Goal: Understand site structure: Grasp the organization and layout of the website

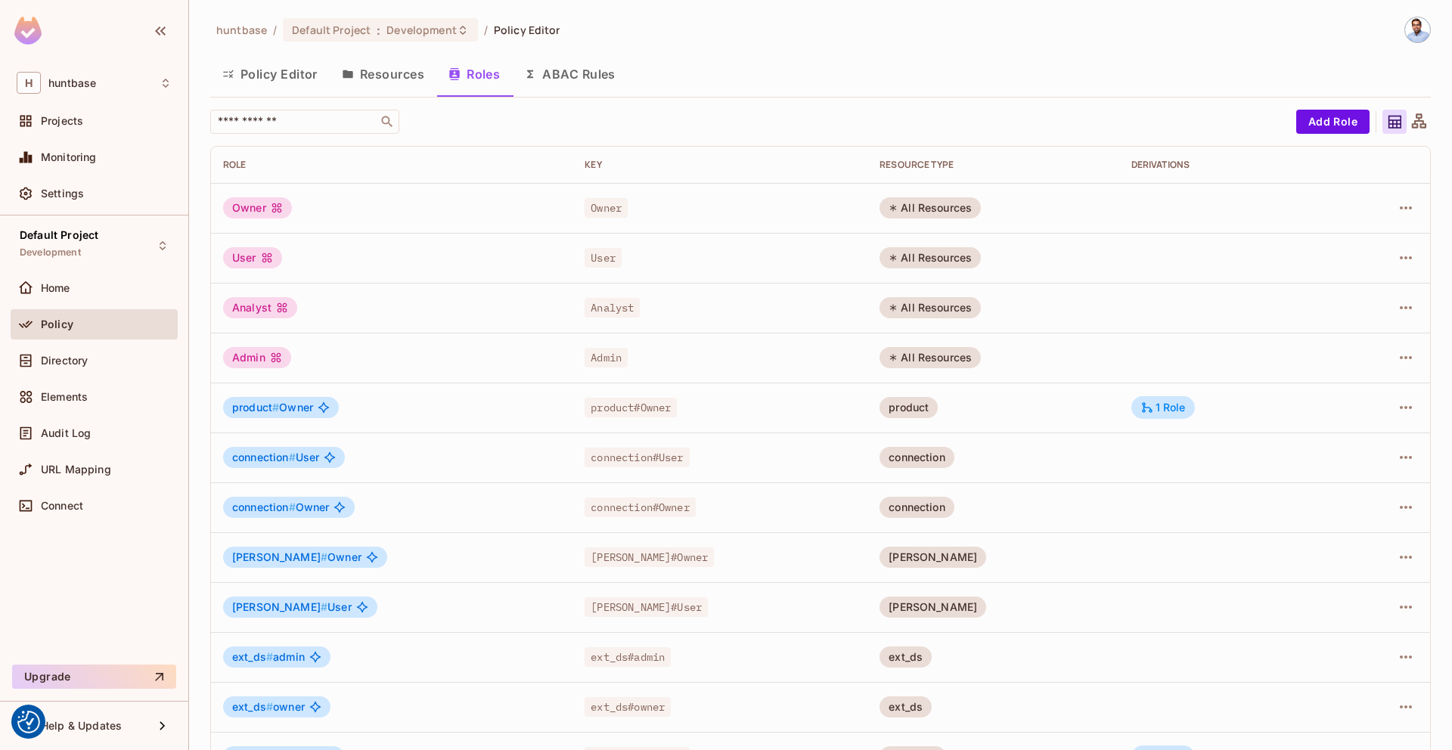
click at [389, 74] on button "Resources" at bounding box center [383, 74] width 107 height 38
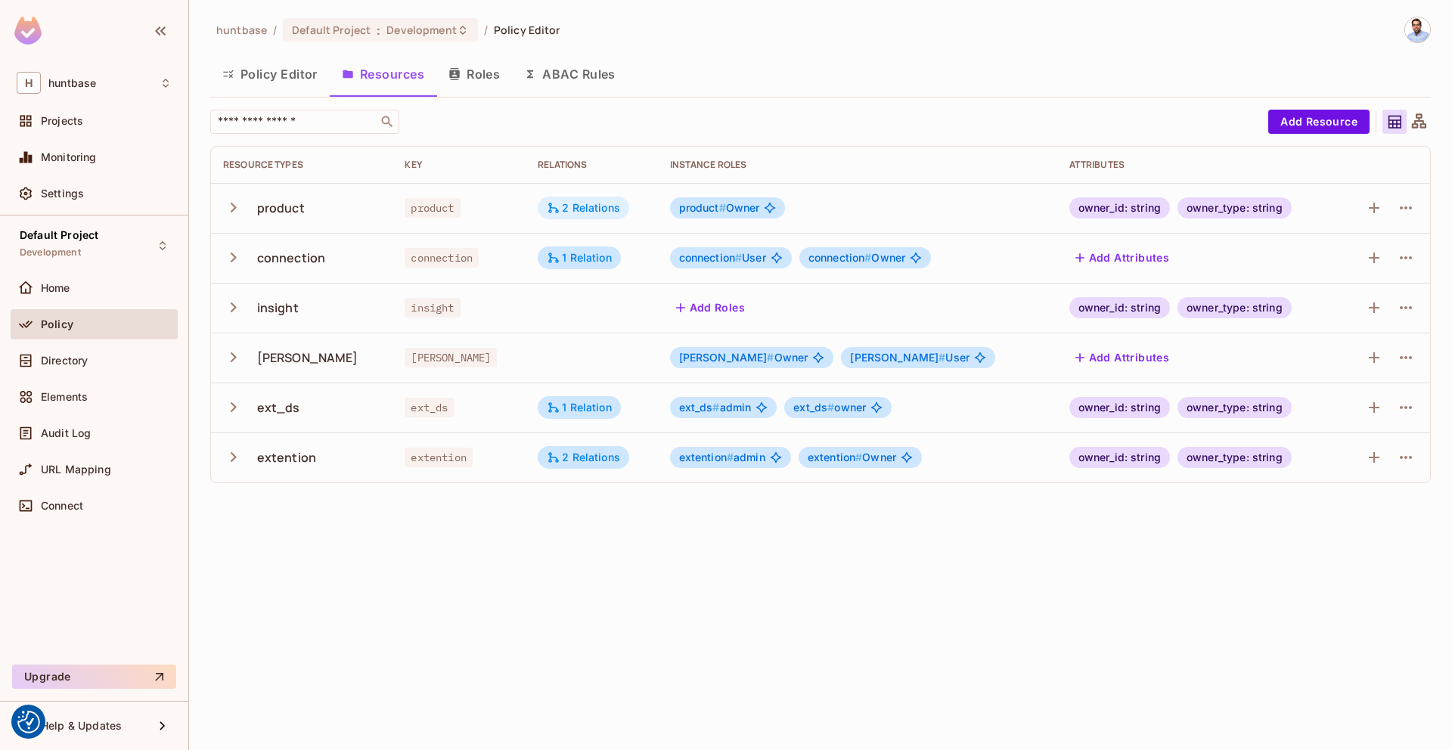
click at [569, 197] on div "2 Relations" at bounding box center [583, 208] width 91 height 23
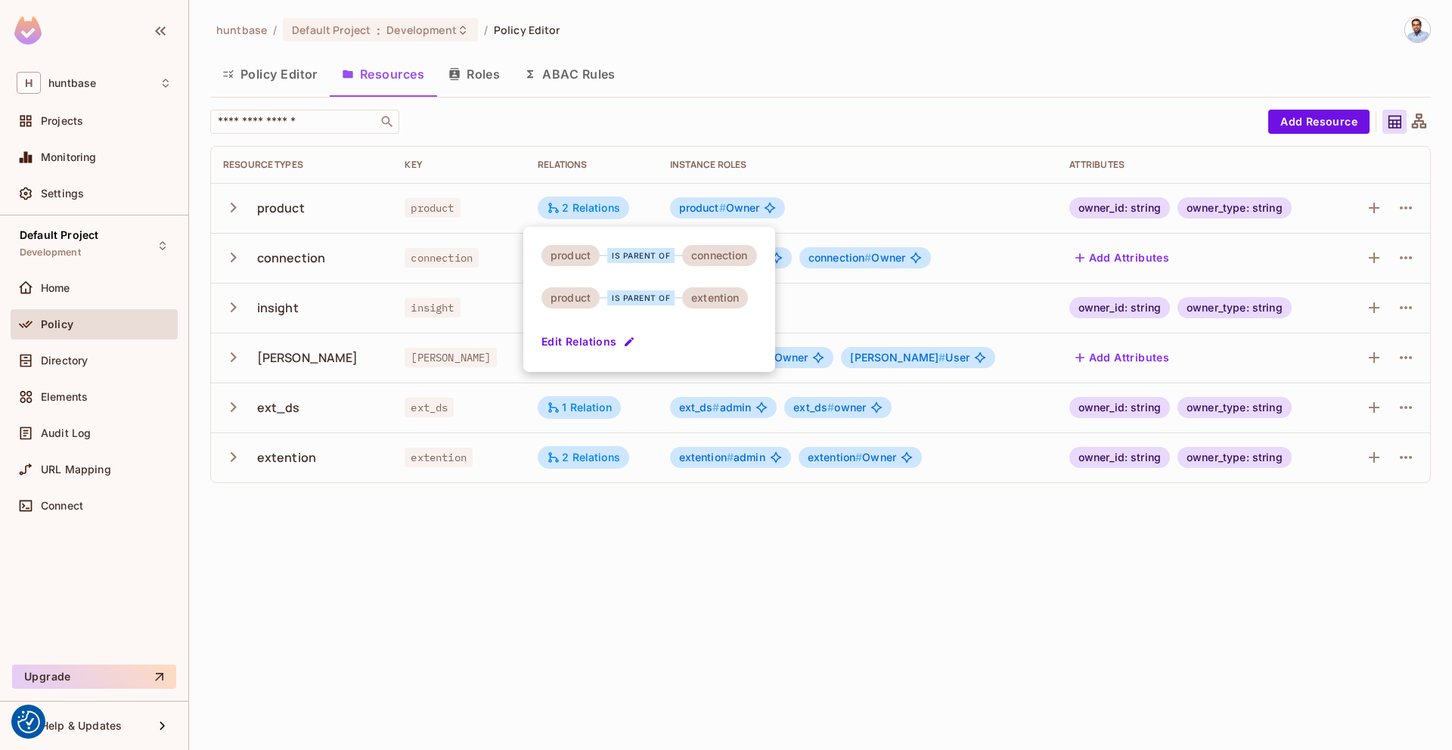
click at [963, 65] on div at bounding box center [726, 375] width 1452 height 750
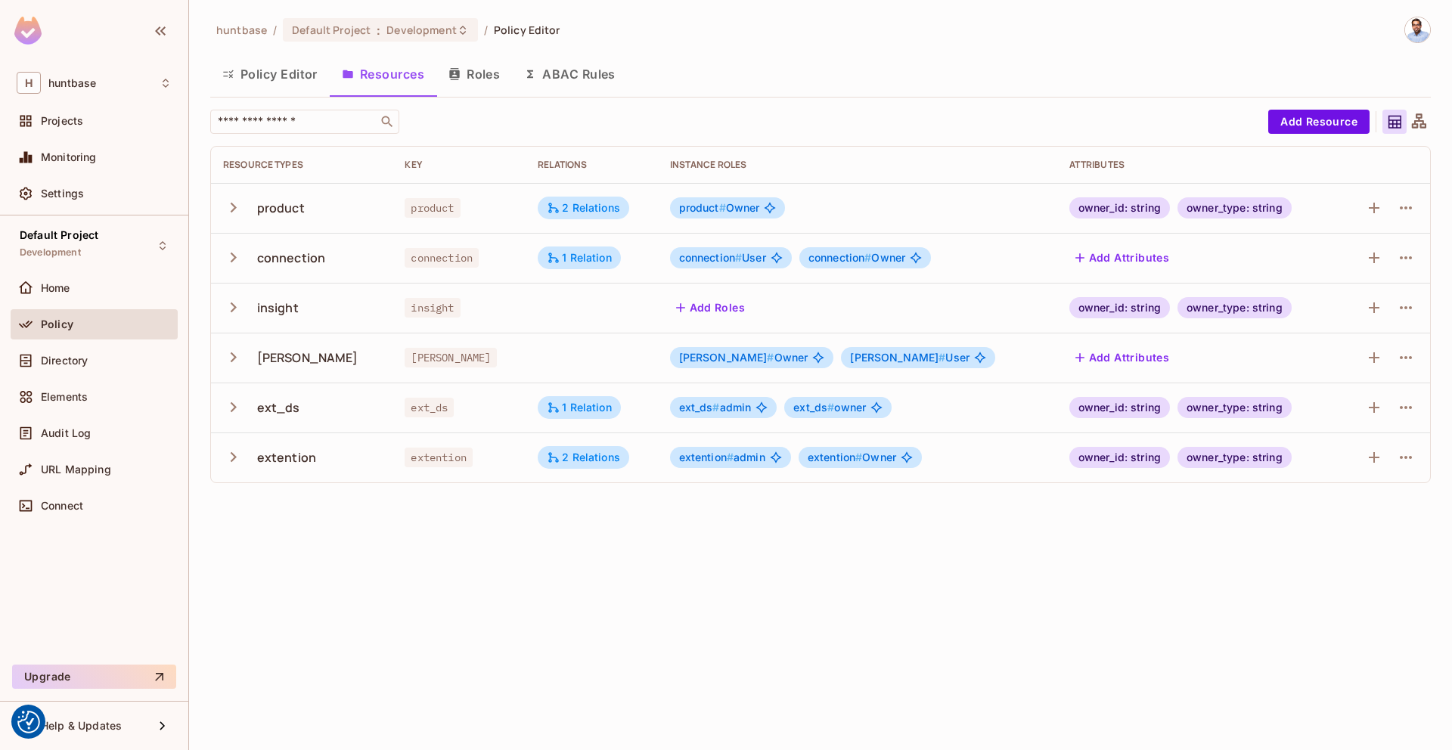
click at [474, 77] on button "Roles" at bounding box center [474, 74] width 76 height 38
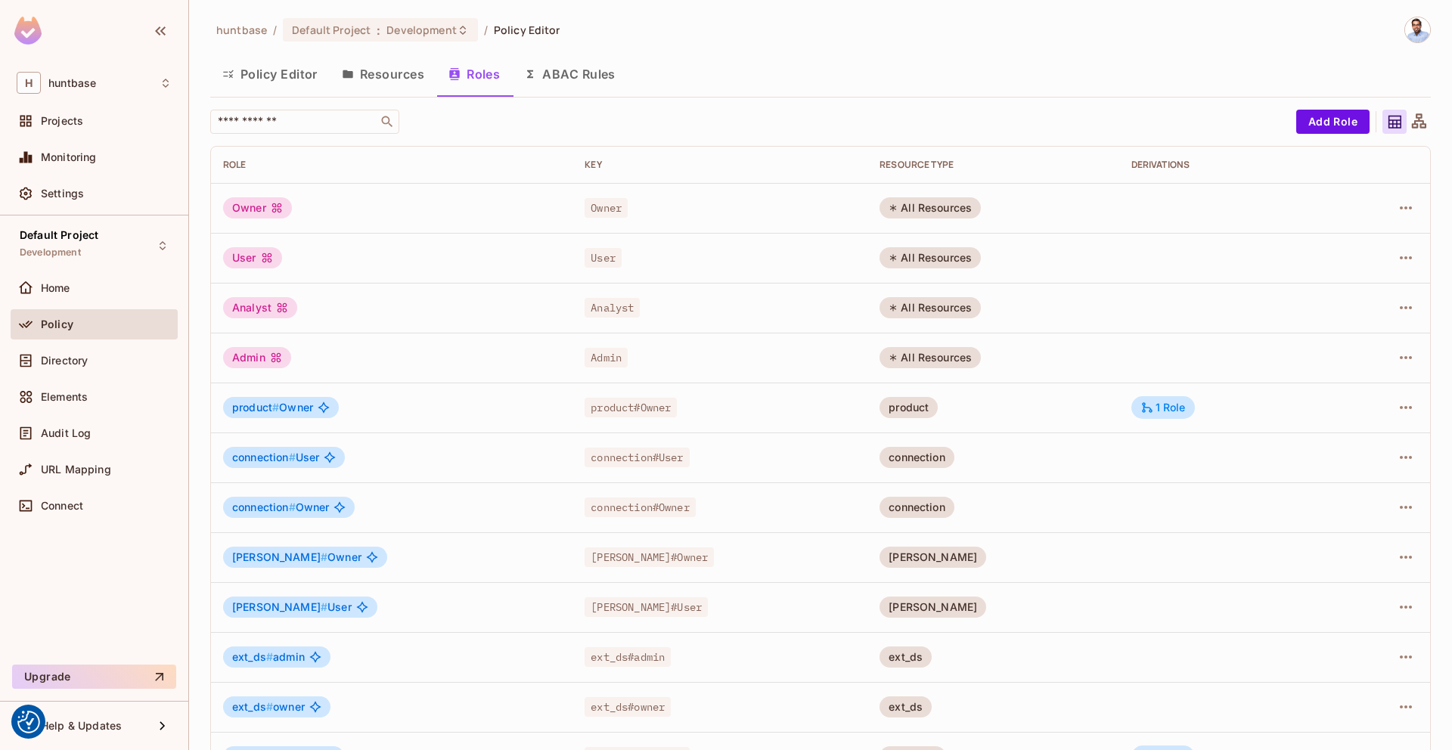
click at [387, 73] on button "Resources" at bounding box center [383, 74] width 107 height 38
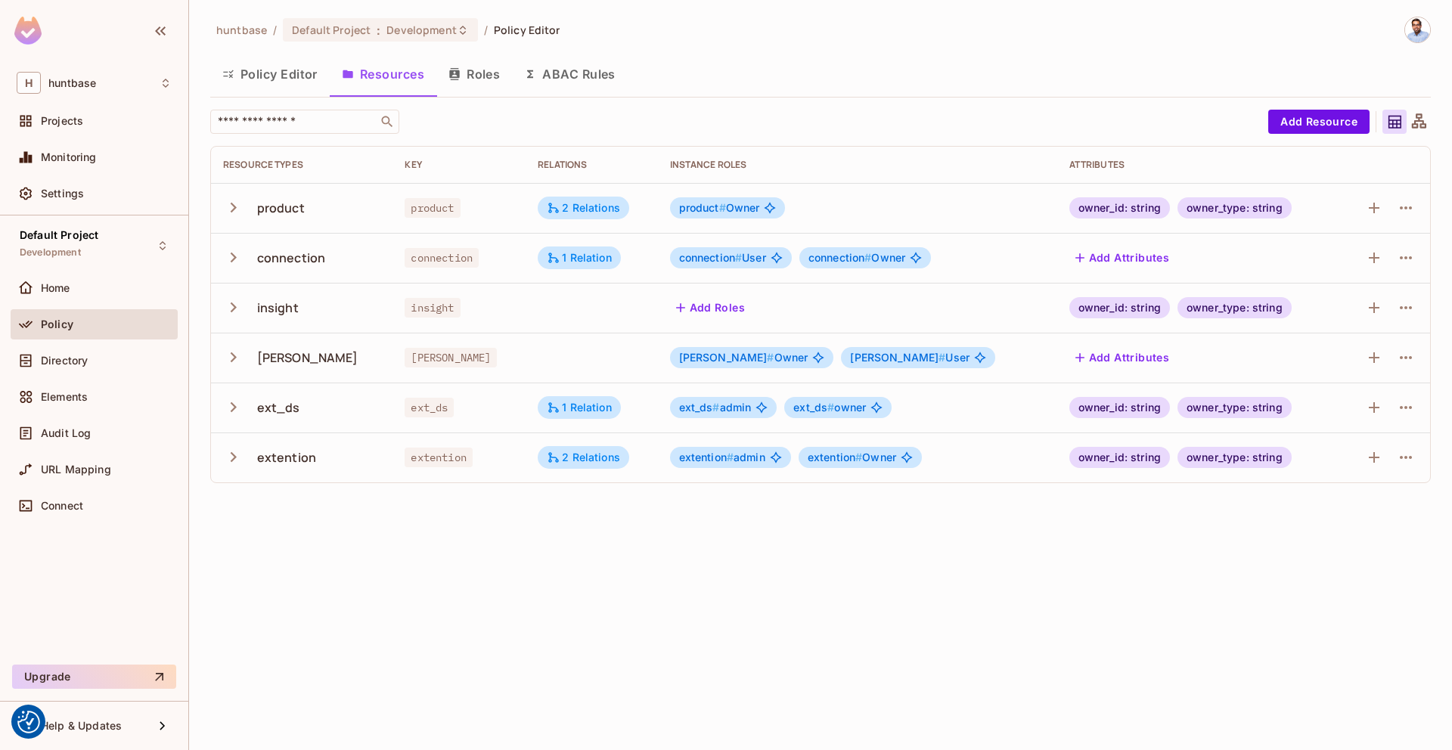
click at [473, 76] on button "Roles" at bounding box center [474, 74] width 76 height 38
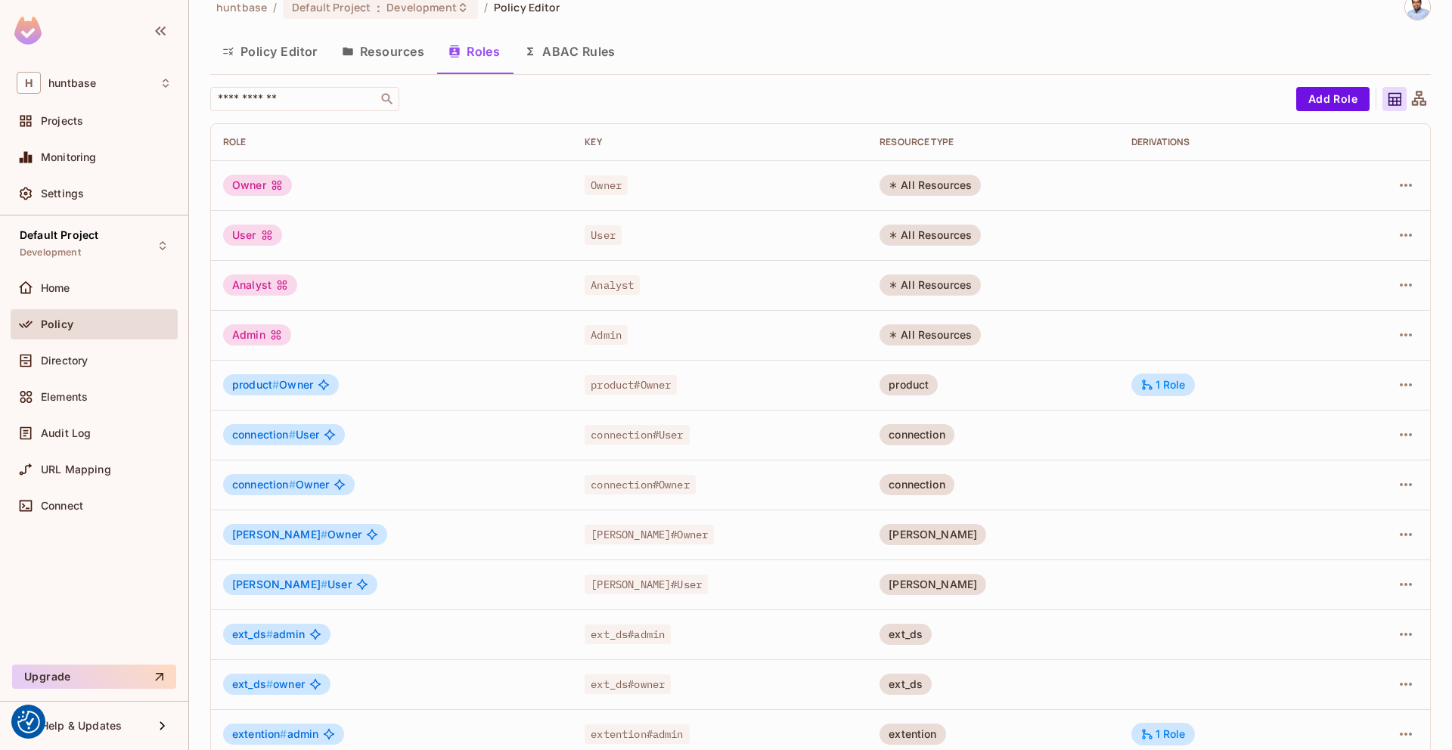
scroll to position [95, 0]
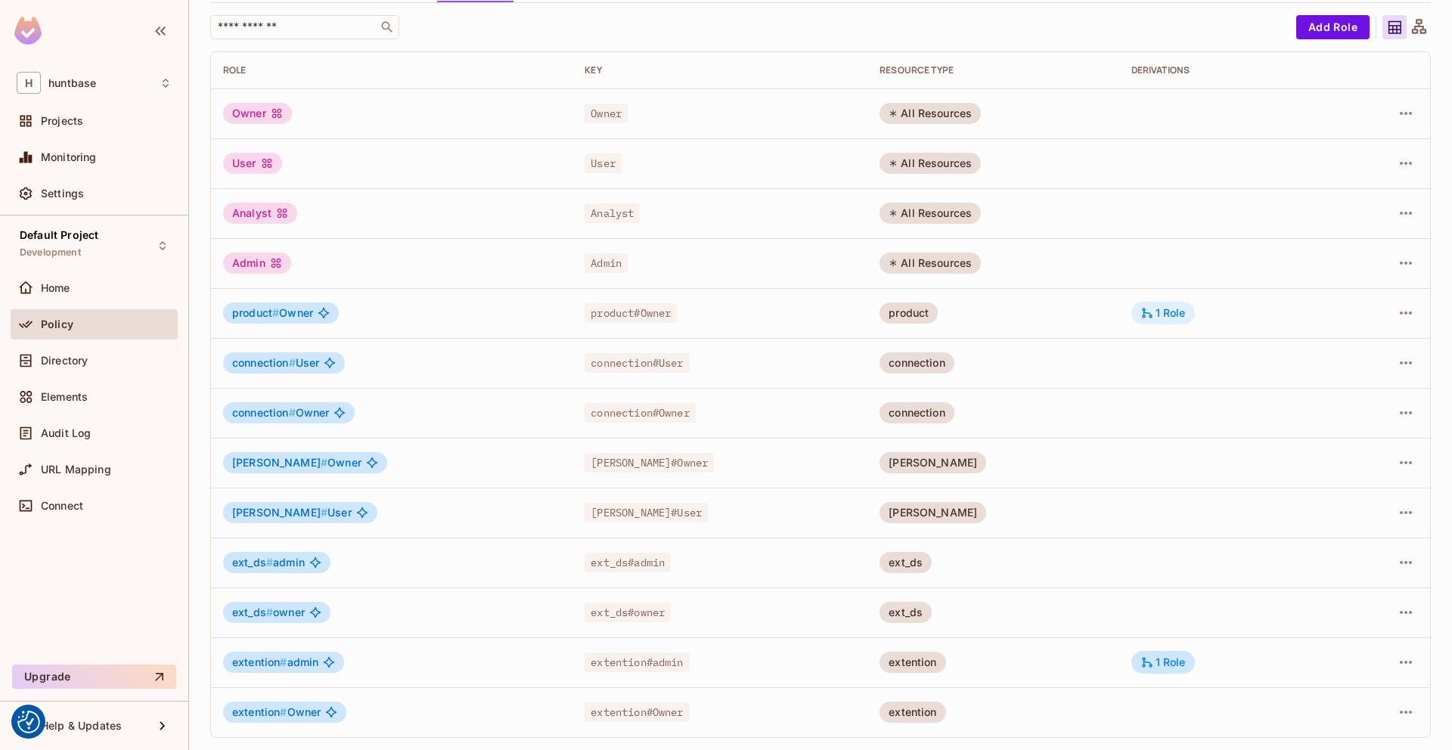
click at [1143, 315] on div "1 Role" at bounding box center [1162, 313] width 45 height 14
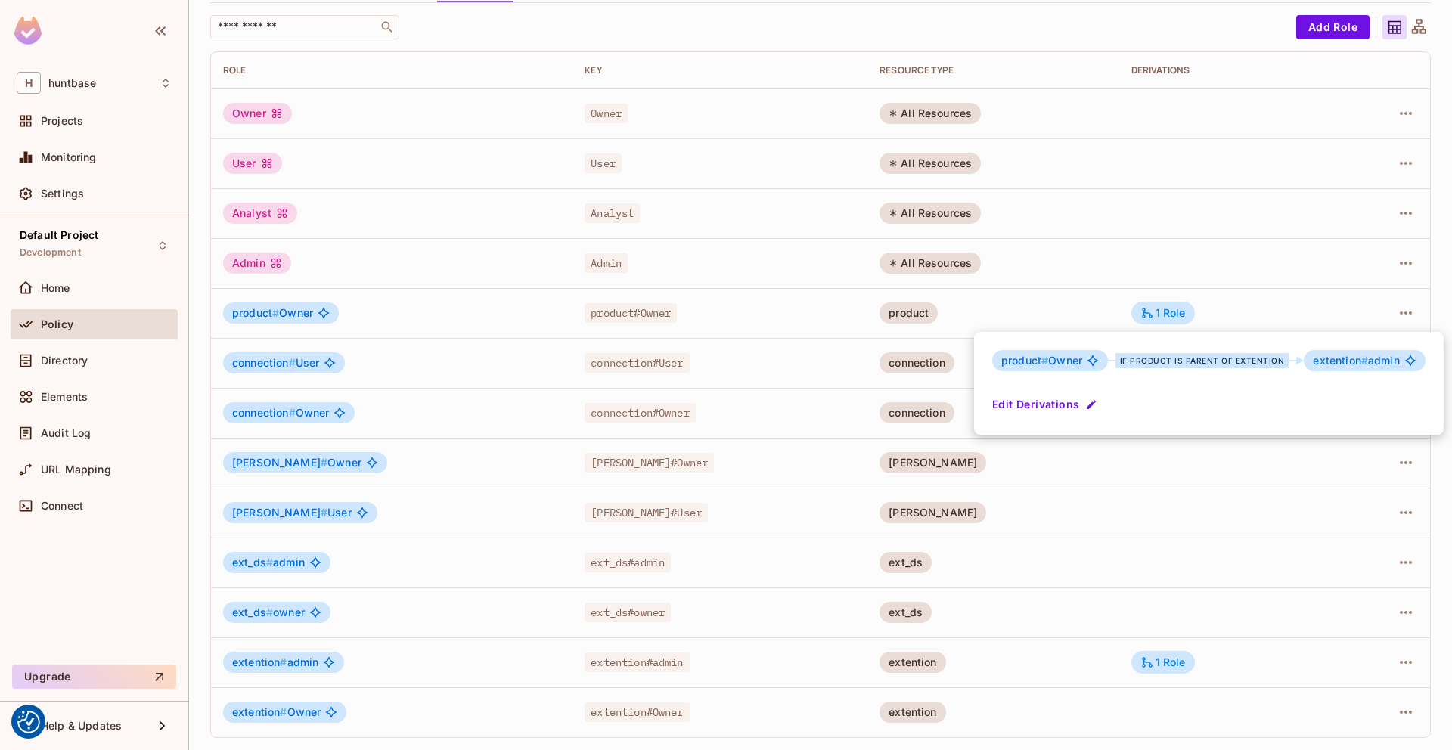
click at [1164, 31] on div at bounding box center [726, 375] width 1452 height 750
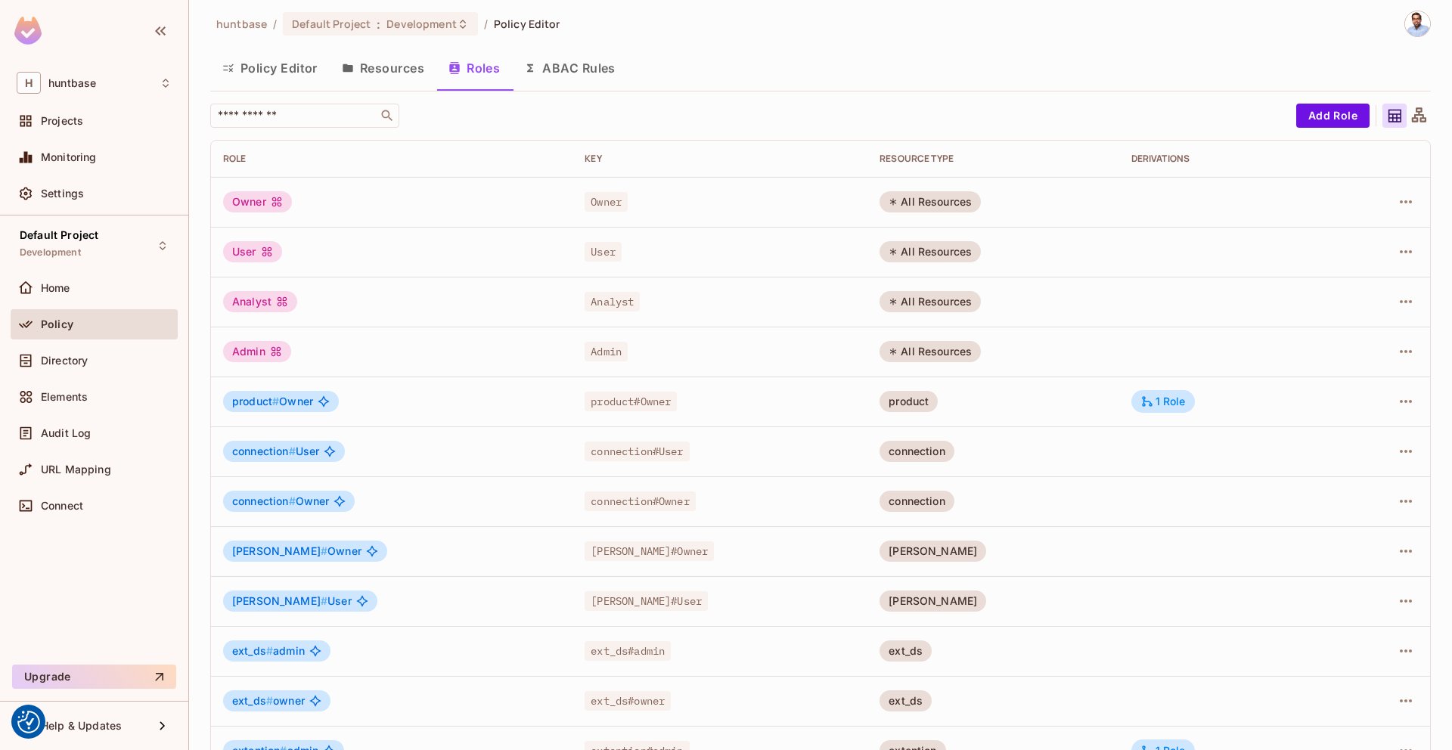
scroll to position [0, 0]
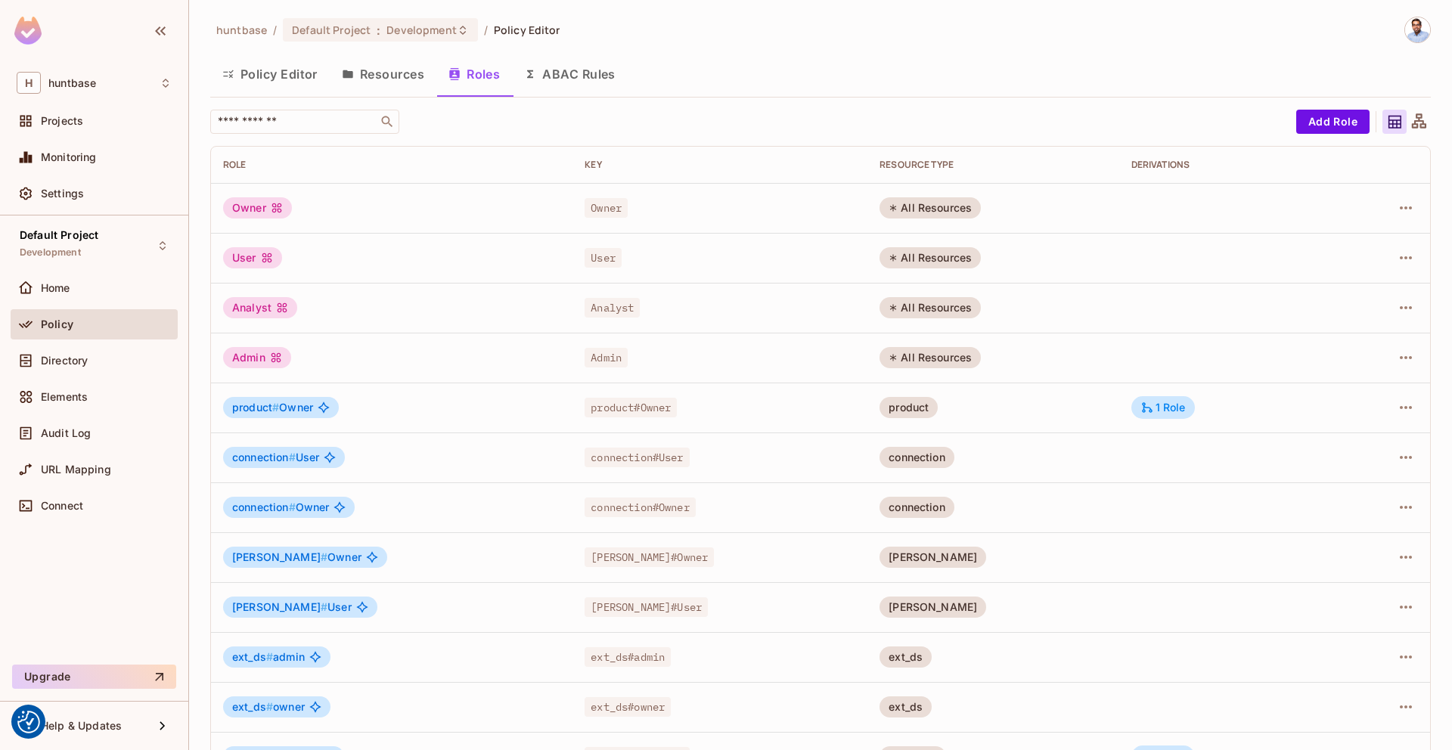
click at [565, 70] on button "ABAC Rules" at bounding box center [570, 74] width 116 height 38
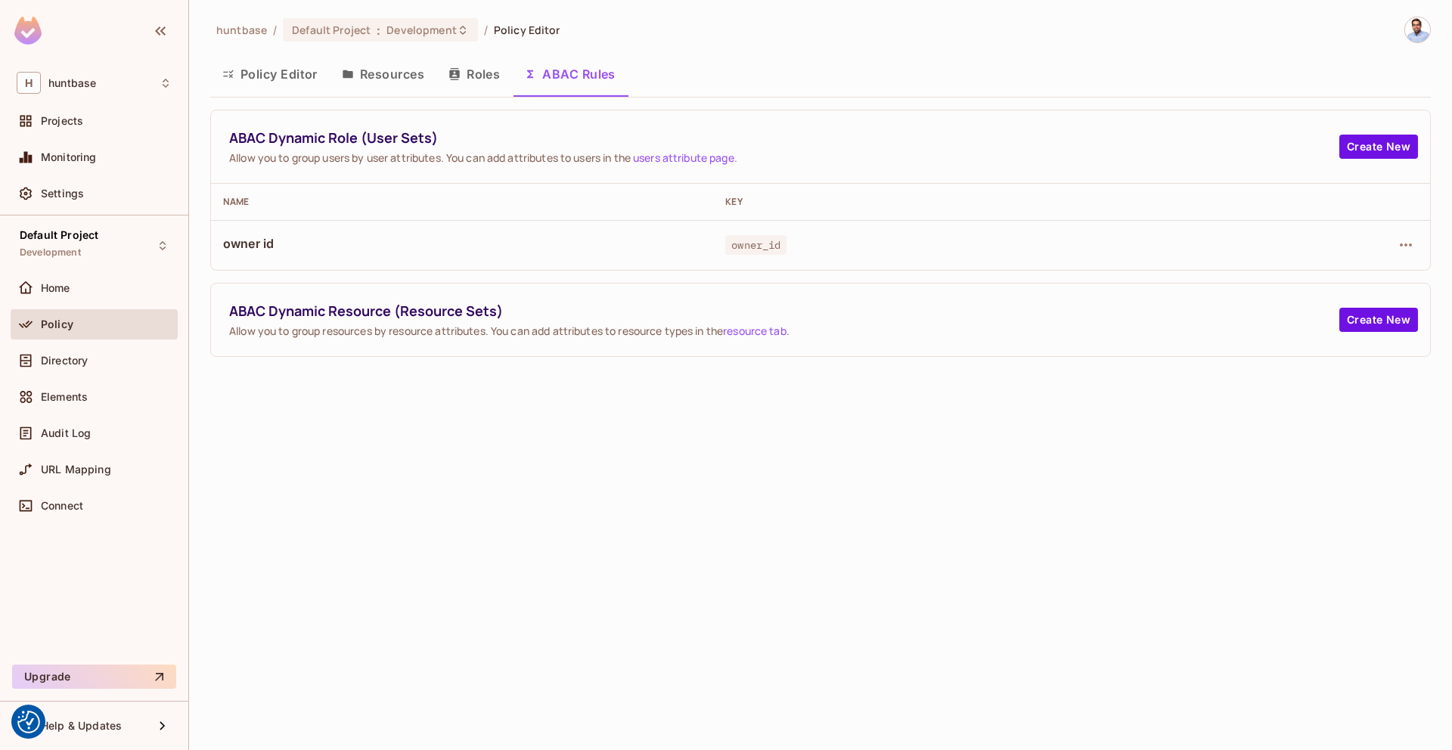
click at [463, 75] on button "Roles" at bounding box center [474, 74] width 76 height 38
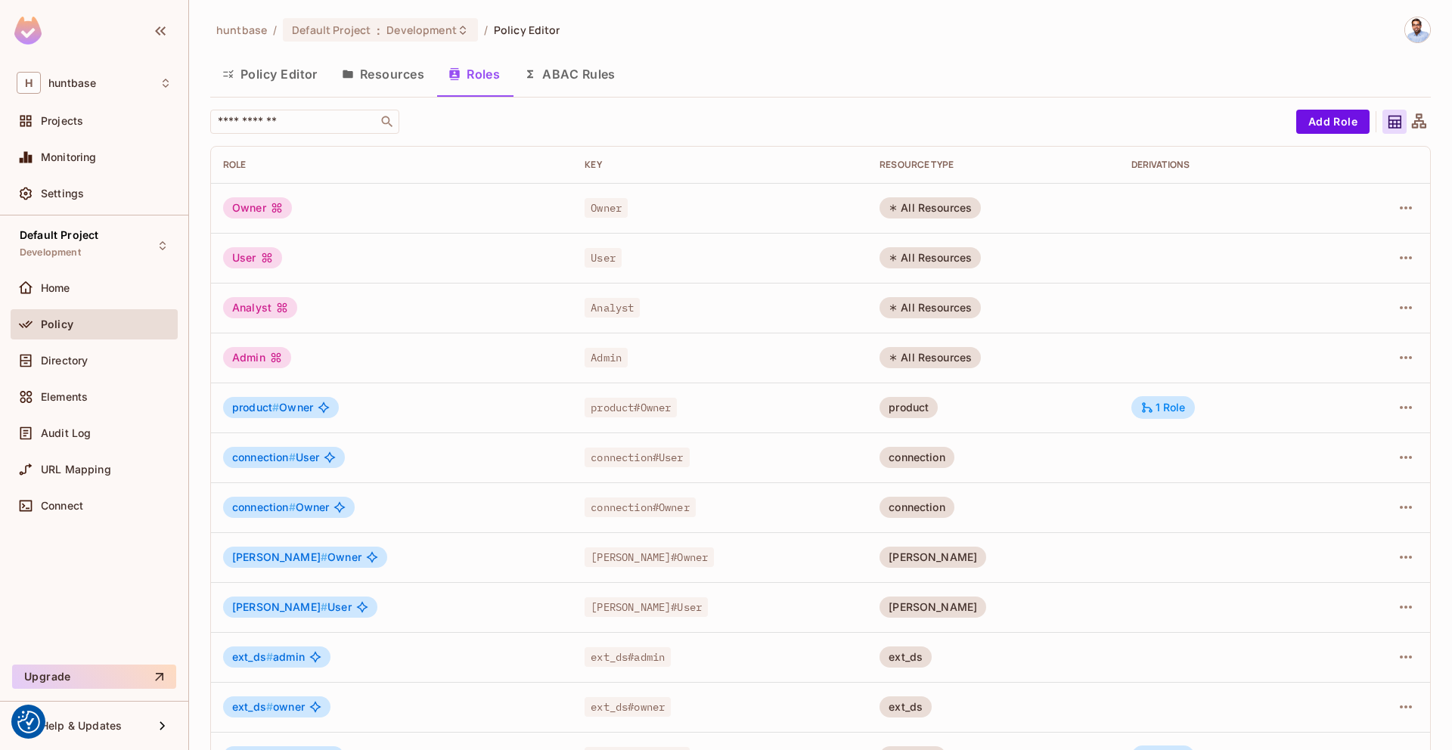
click at [553, 73] on button "ABAC Rules" at bounding box center [570, 74] width 116 height 38
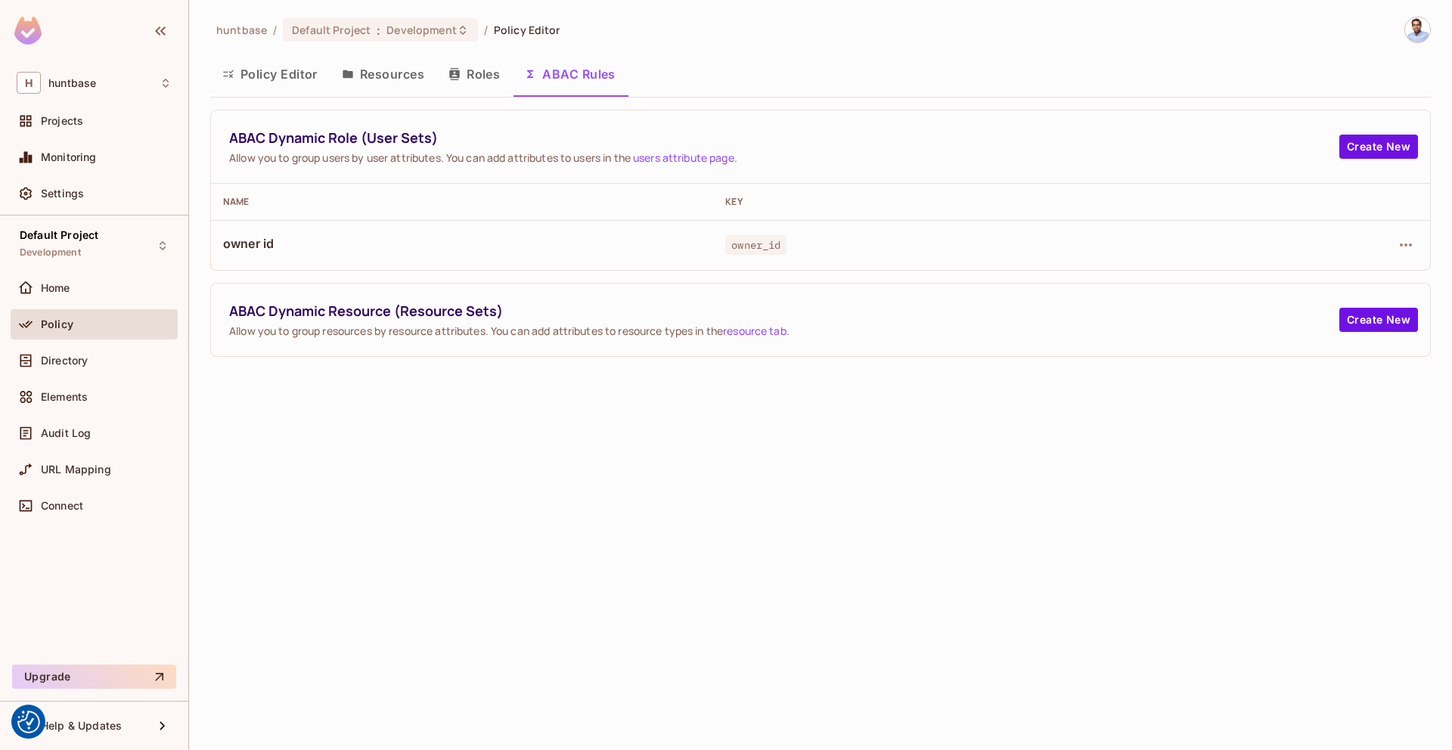
click at [470, 76] on button "Roles" at bounding box center [474, 74] width 76 height 38
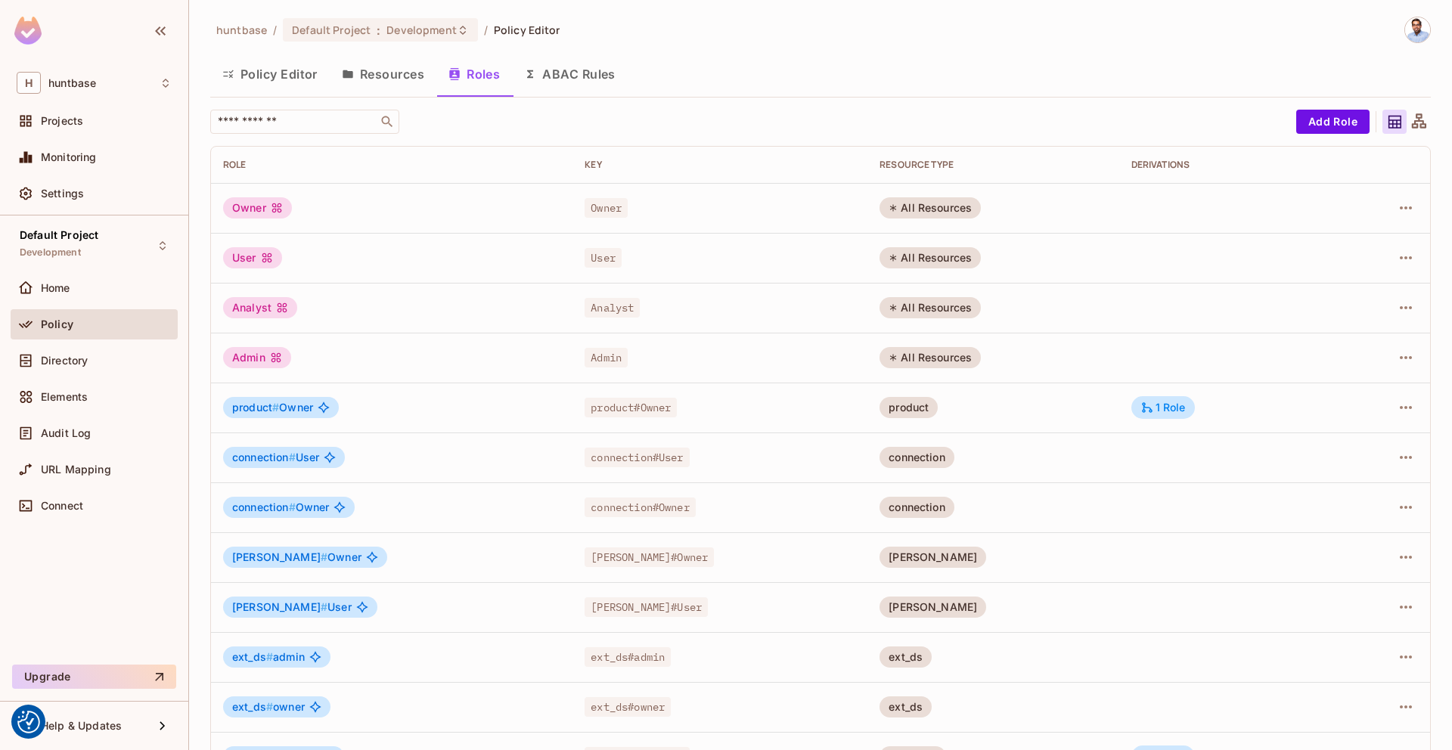
click at [395, 79] on button "Resources" at bounding box center [383, 74] width 107 height 38
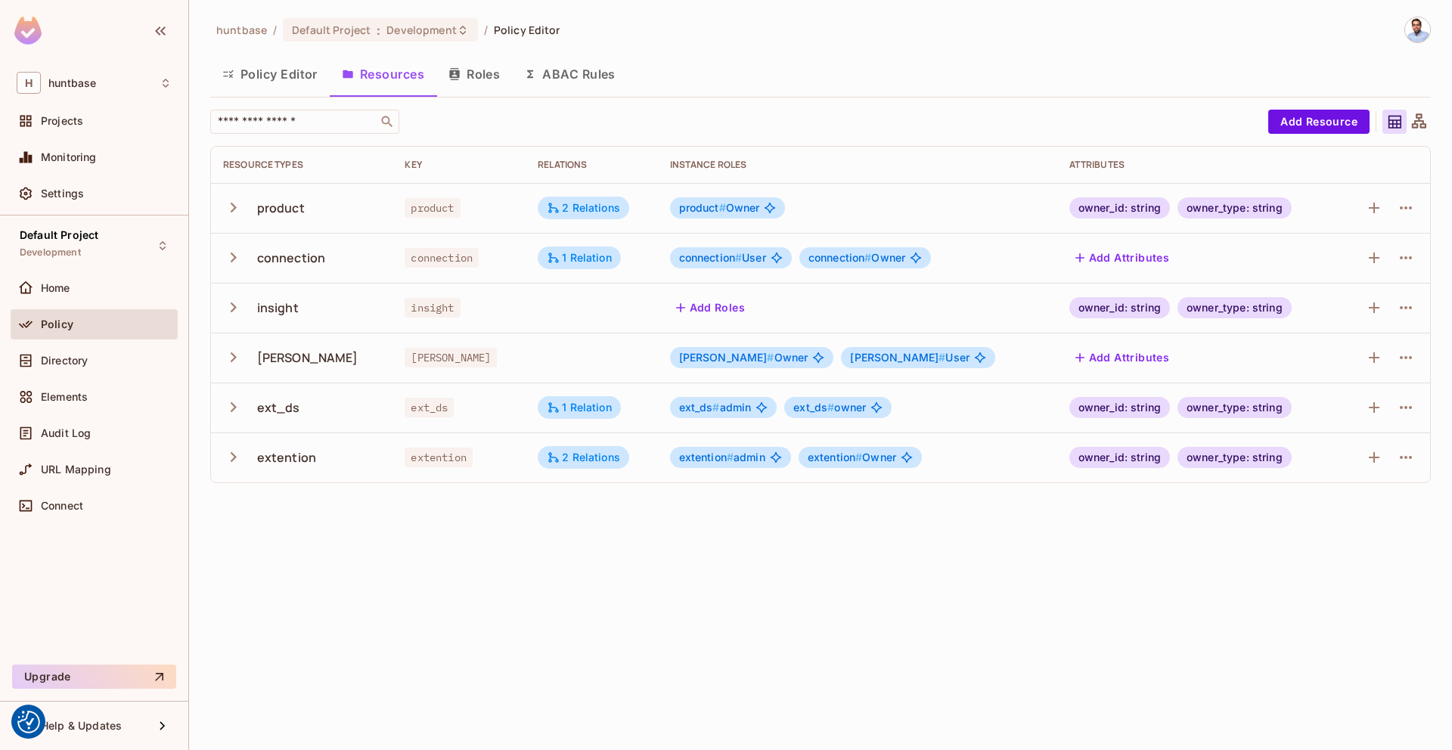
click at [1423, 117] on icon at bounding box center [1418, 122] width 19 height 19
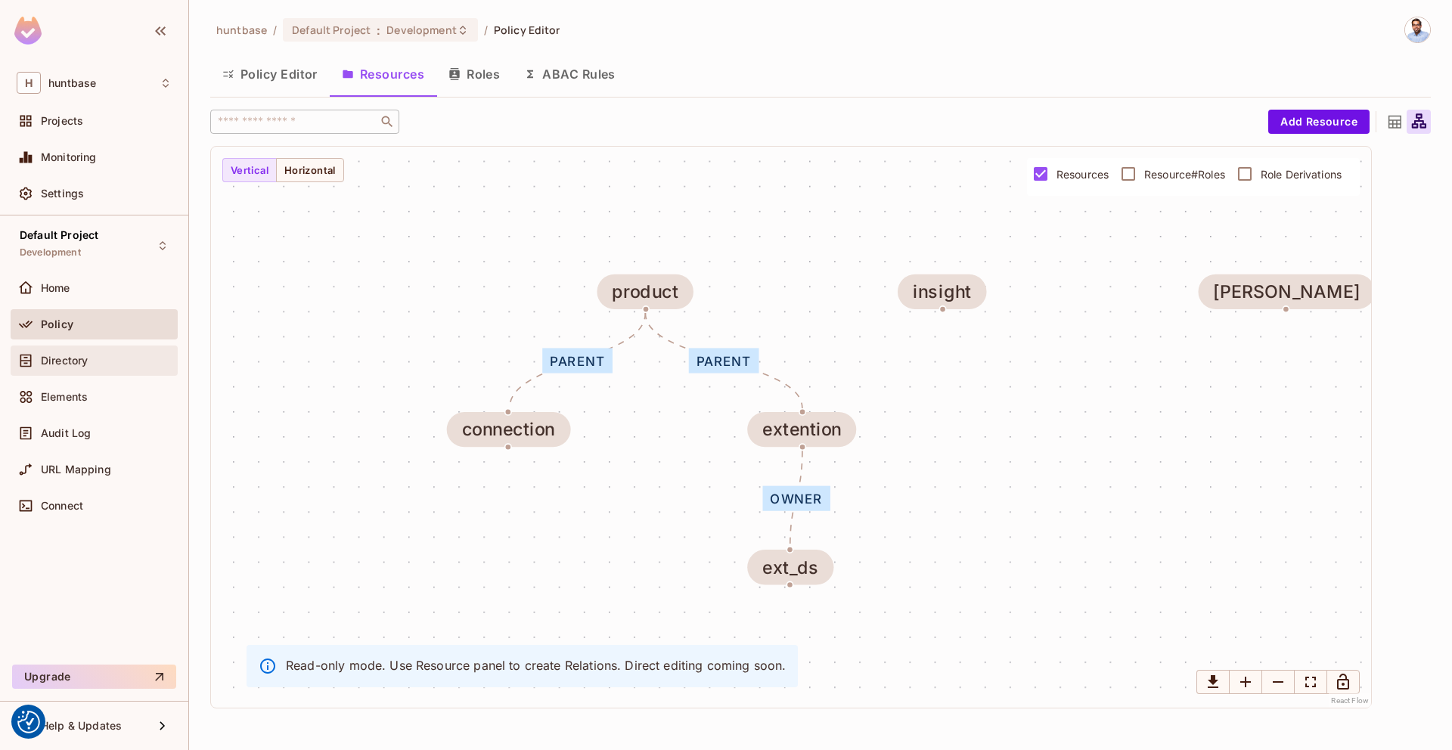
click at [82, 366] on span "Directory" at bounding box center [64, 361] width 47 height 12
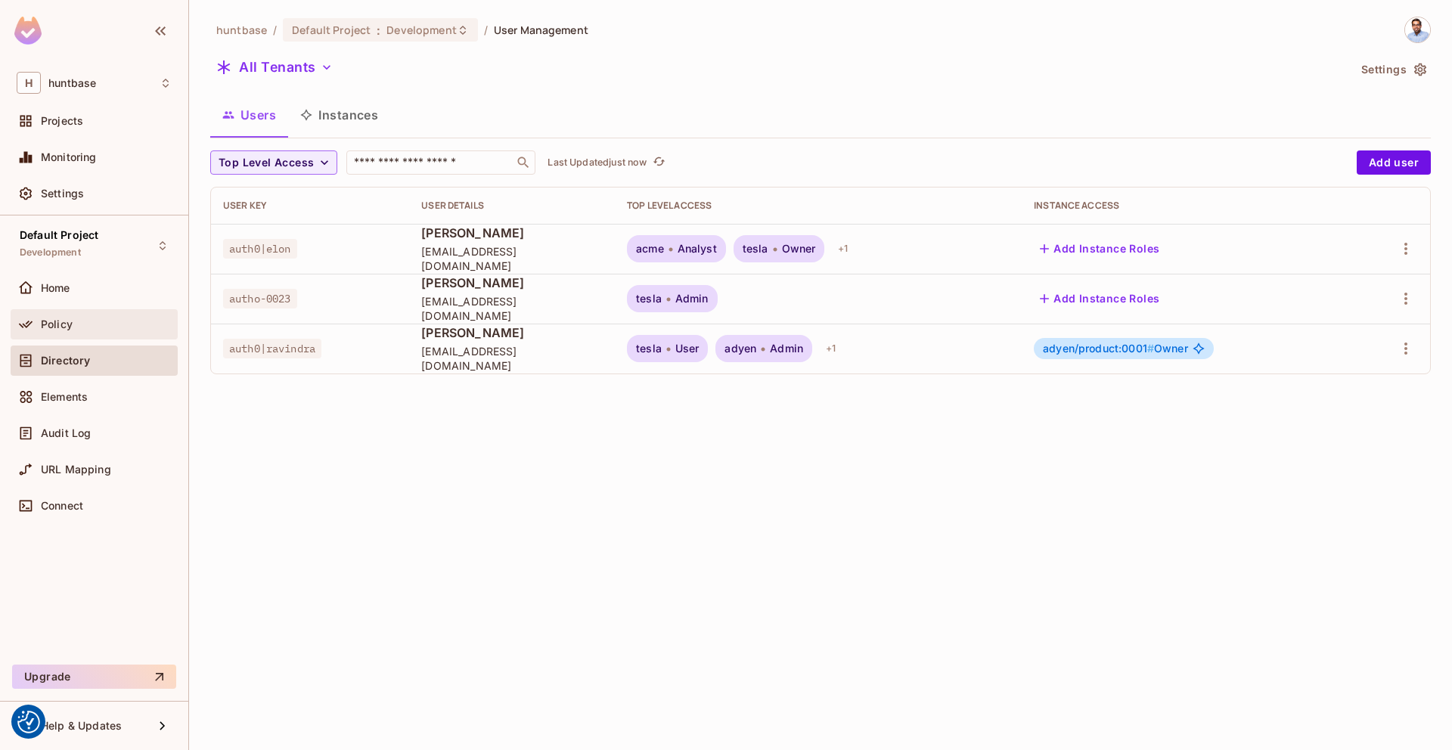
click at [65, 326] on span "Policy" at bounding box center [57, 324] width 32 height 12
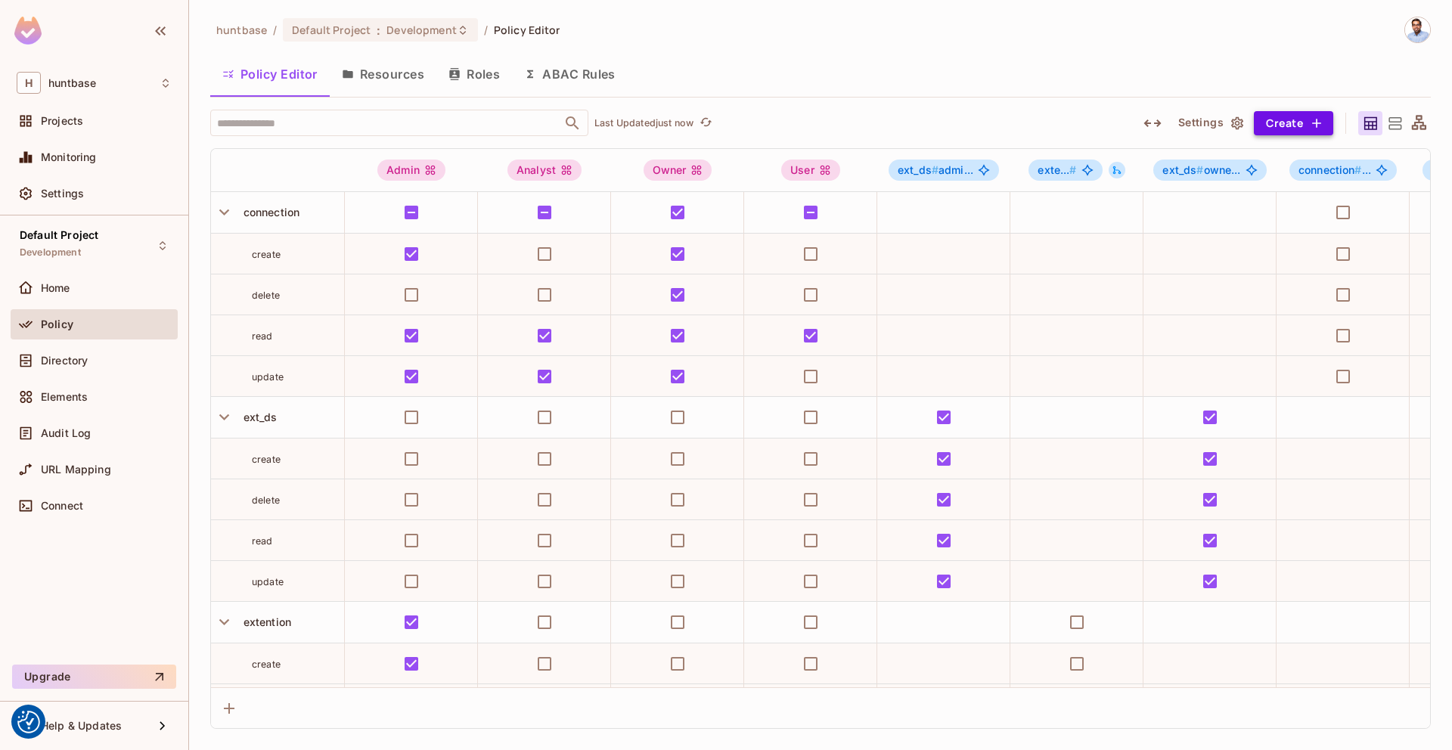
click at [1286, 119] on button "Create" at bounding box center [1293, 123] width 79 height 24
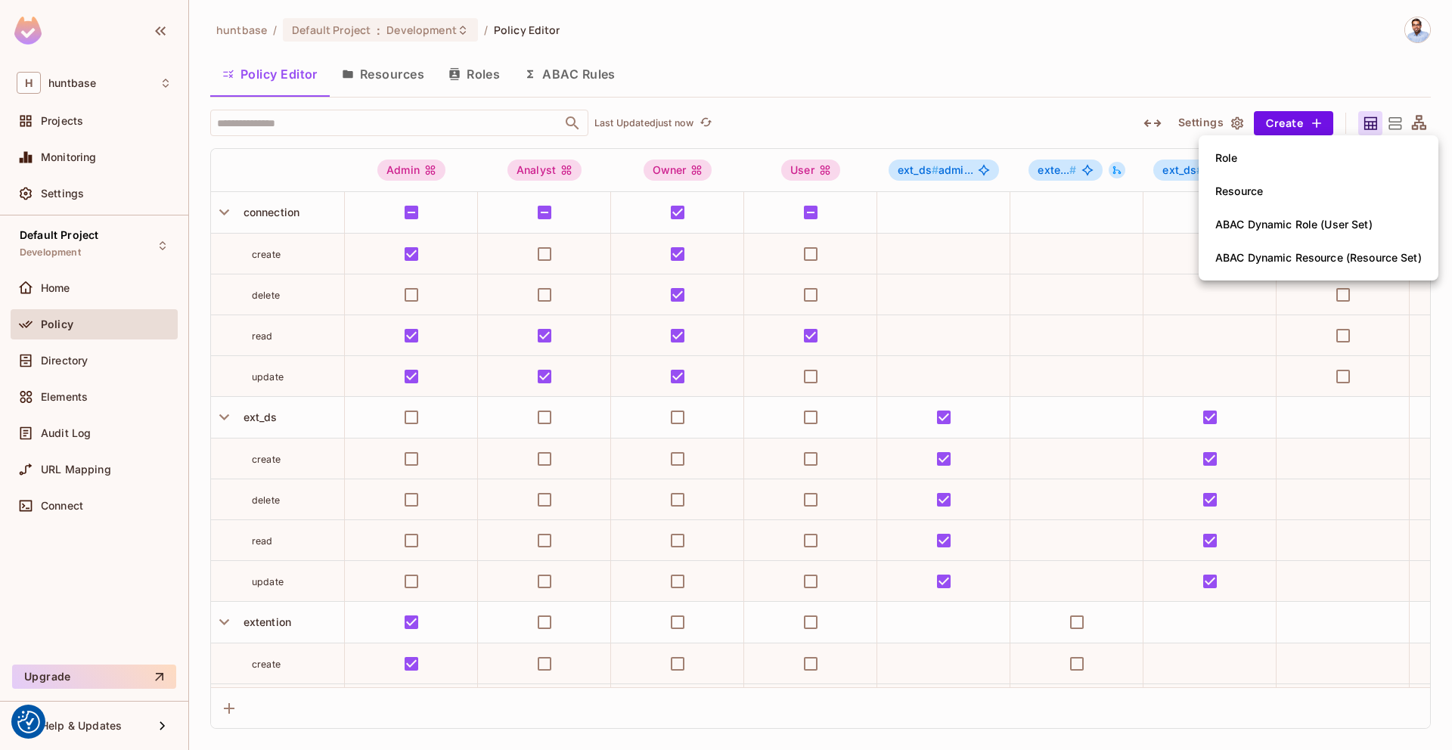
click at [1151, 64] on div at bounding box center [726, 375] width 1452 height 750
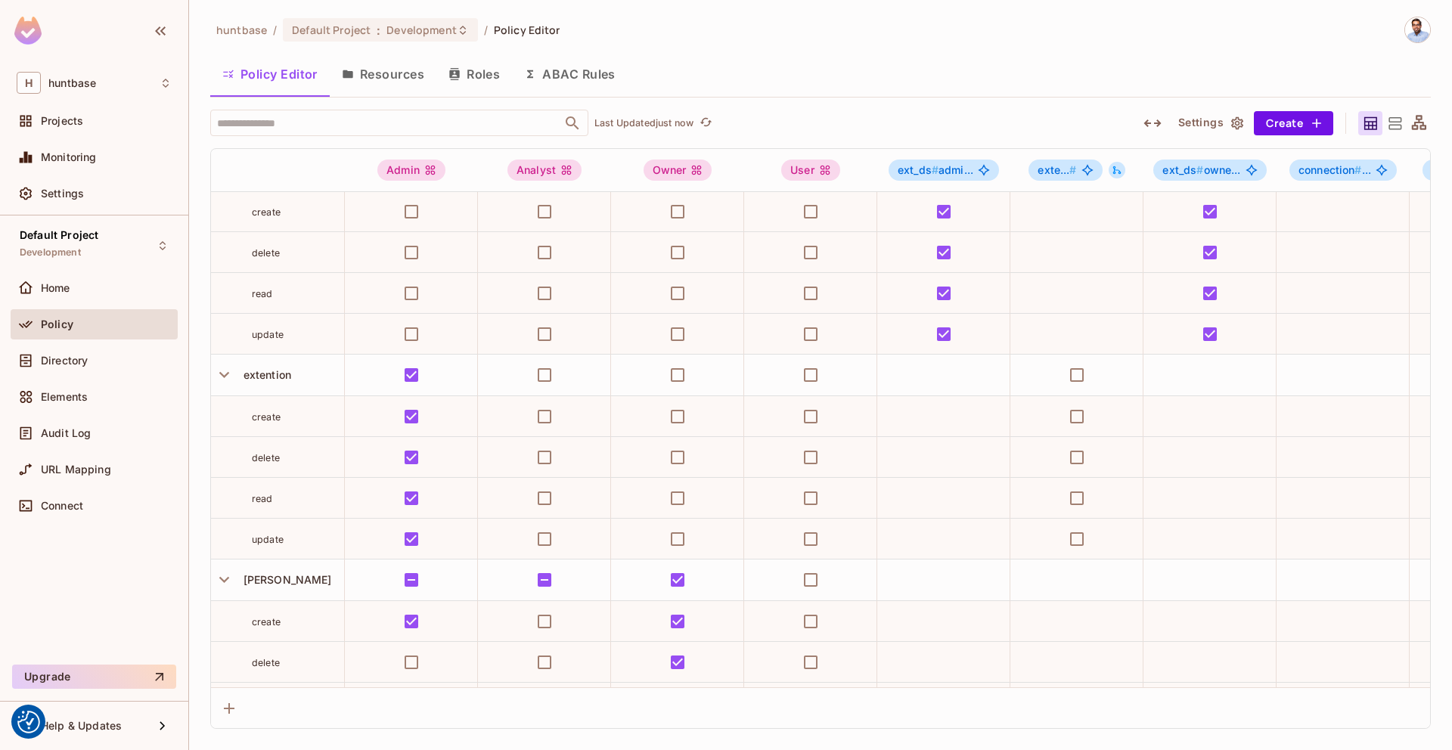
scroll to position [74, 0]
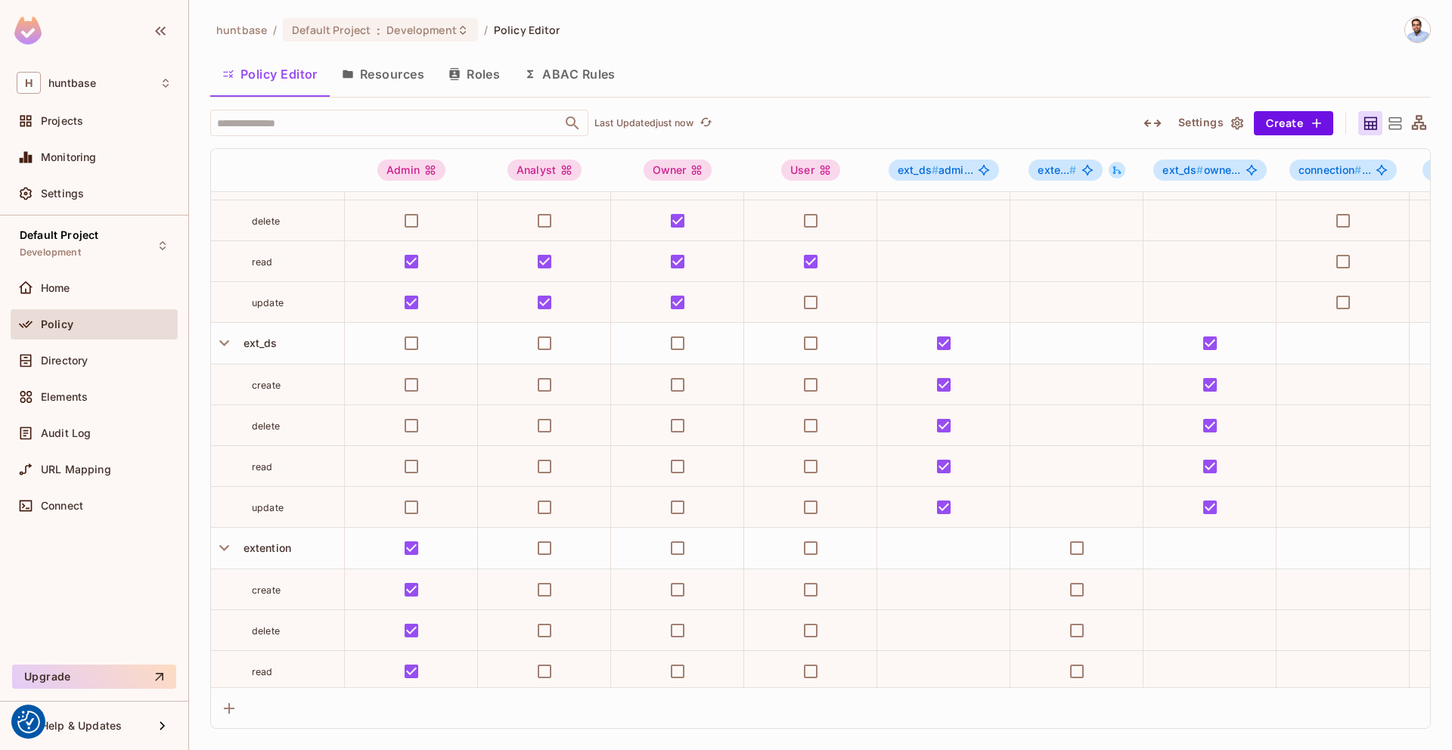
click at [1225, 122] on button "Settings" at bounding box center [1210, 123] width 76 height 24
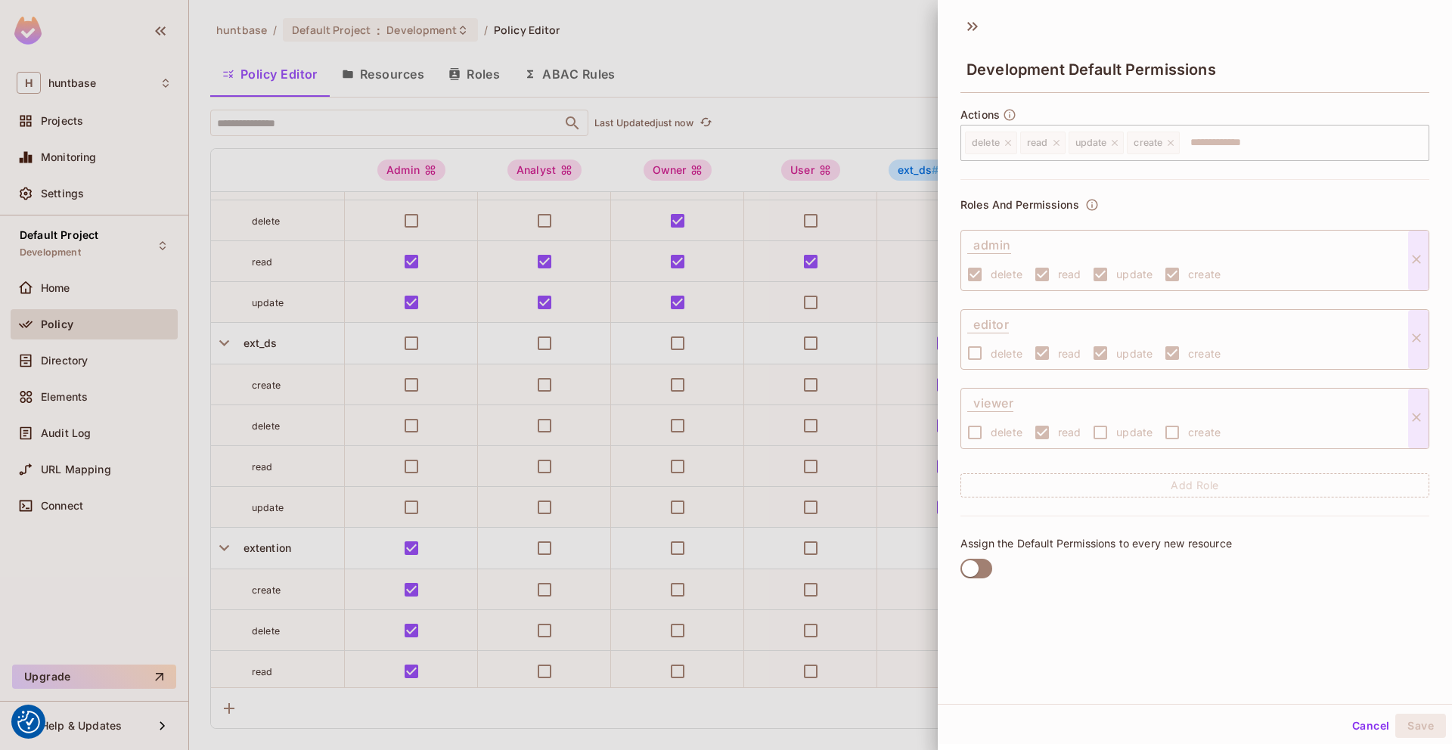
scroll to position [1, 0]
click at [1374, 729] on button "Cancel" at bounding box center [1370, 727] width 49 height 24
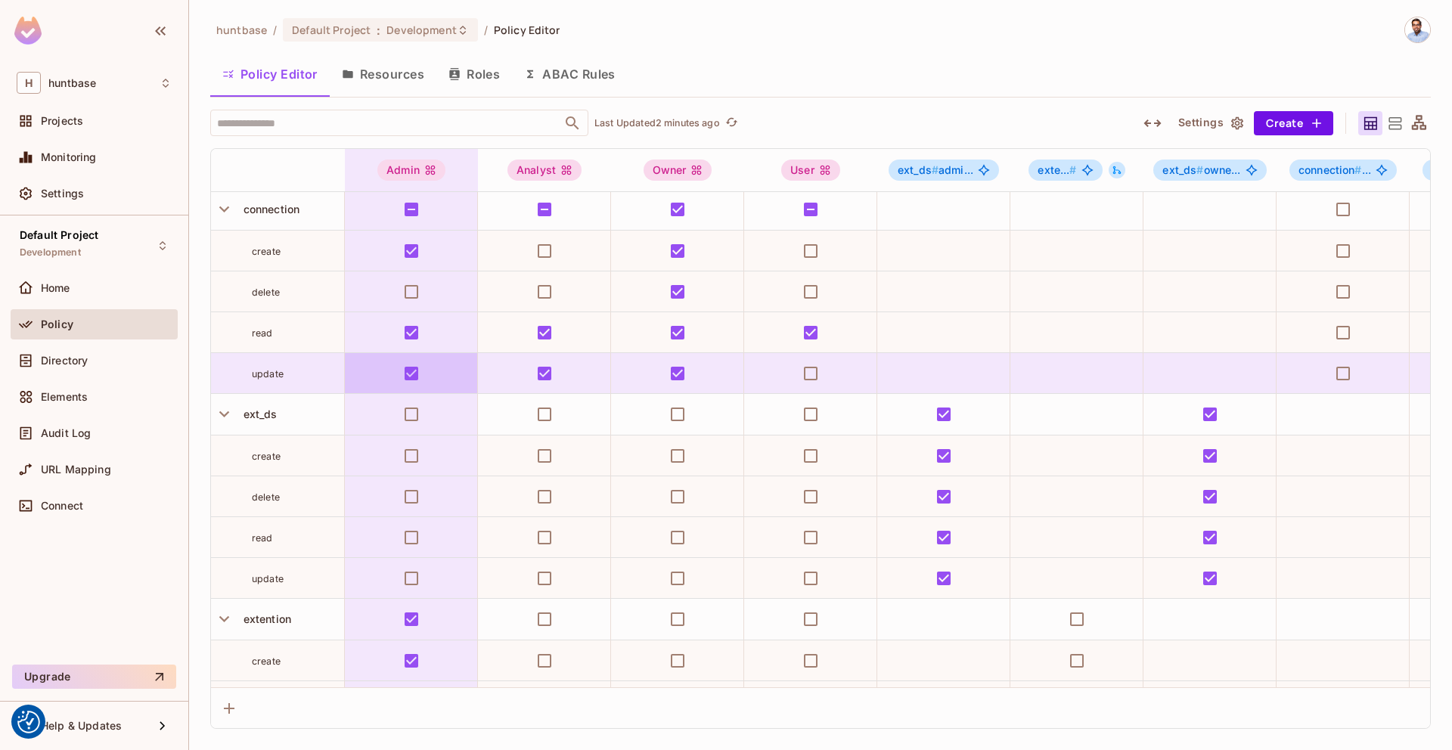
scroll to position [0, 0]
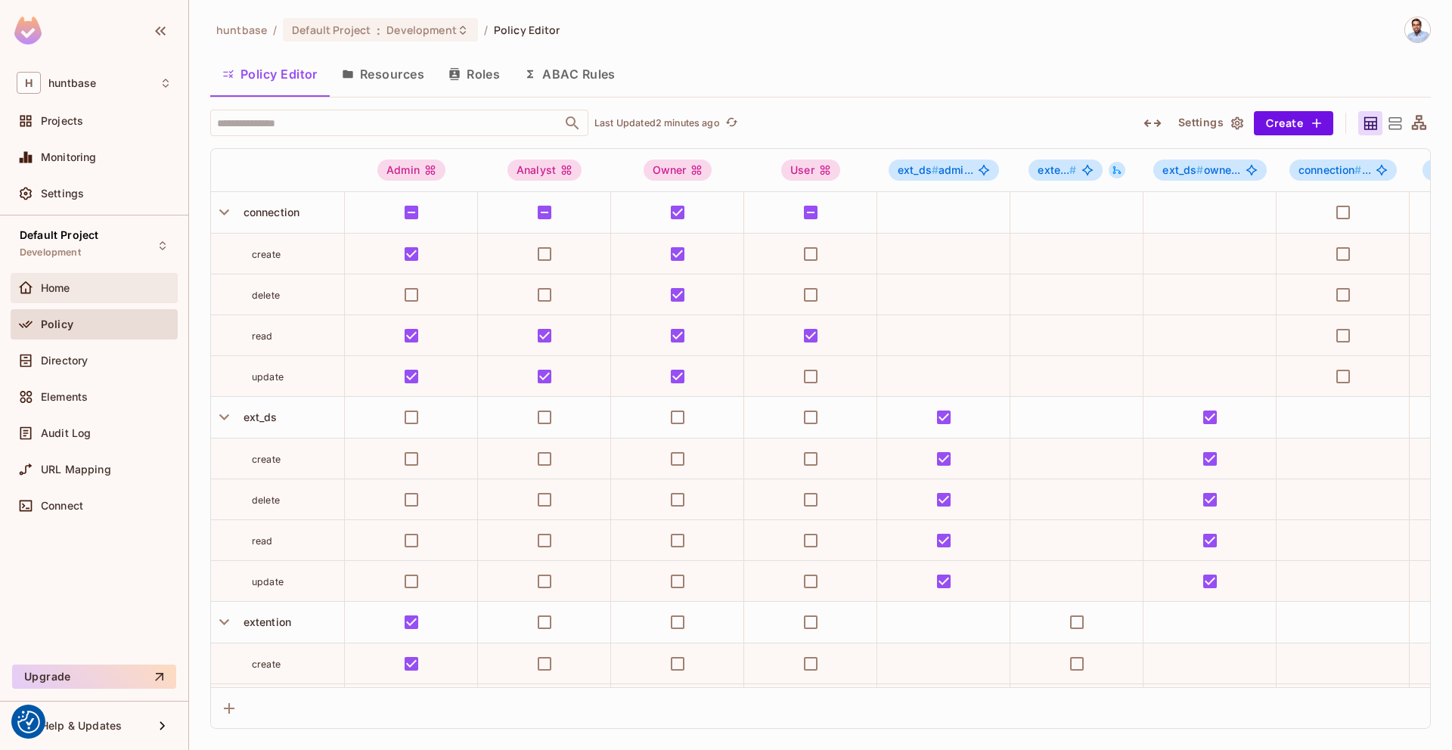
click at [54, 285] on span "Home" at bounding box center [55, 288] width 29 height 12
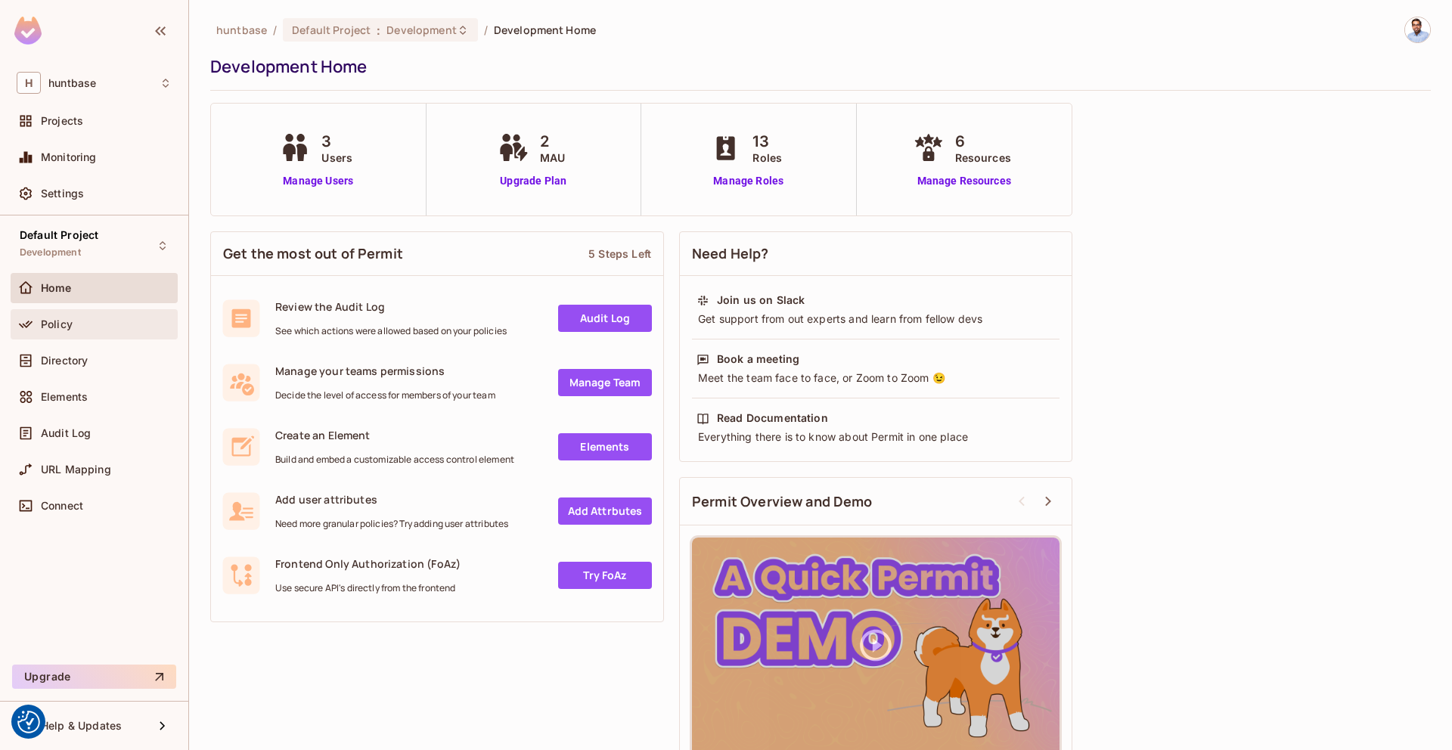
click at [87, 324] on div "Policy" at bounding box center [106, 324] width 131 height 12
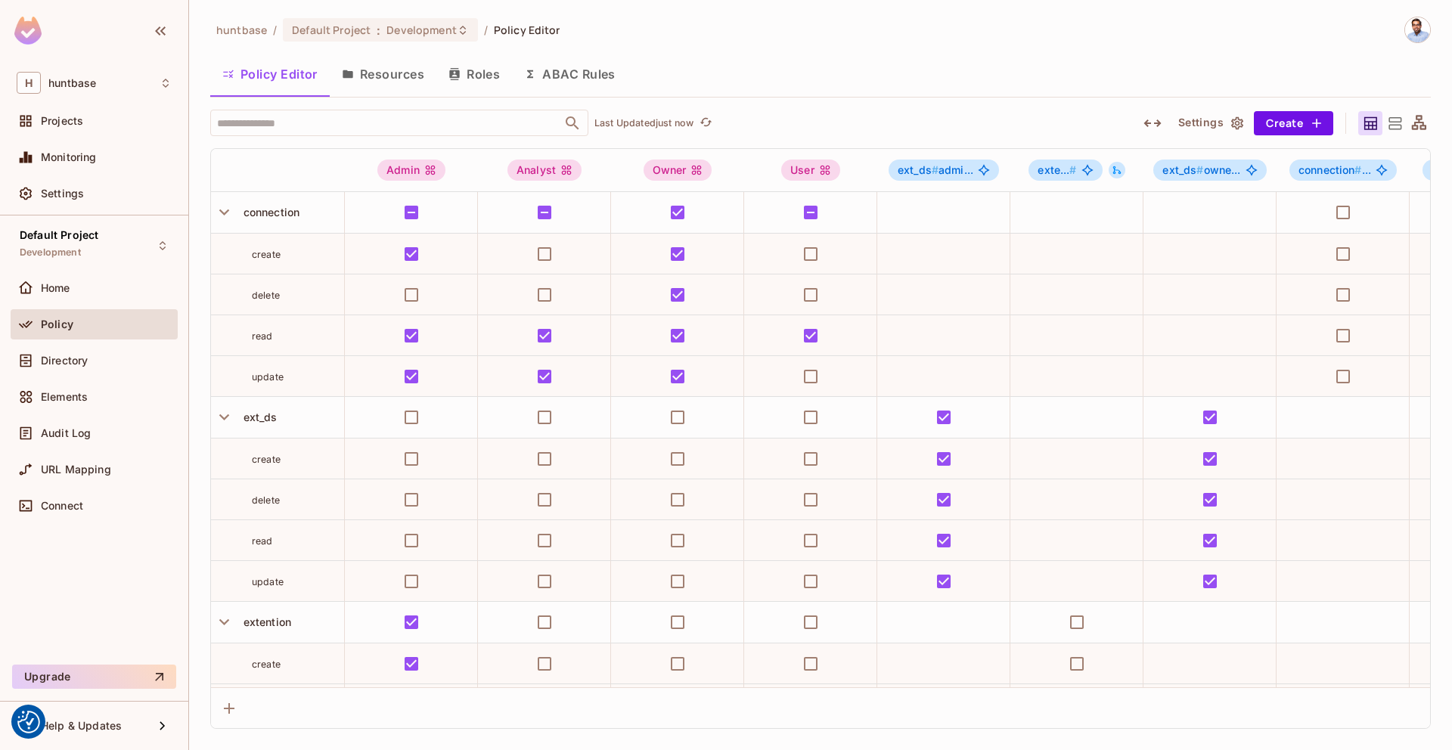
click at [1425, 124] on icon at bounding box center [1419, 122] width 14 height 14
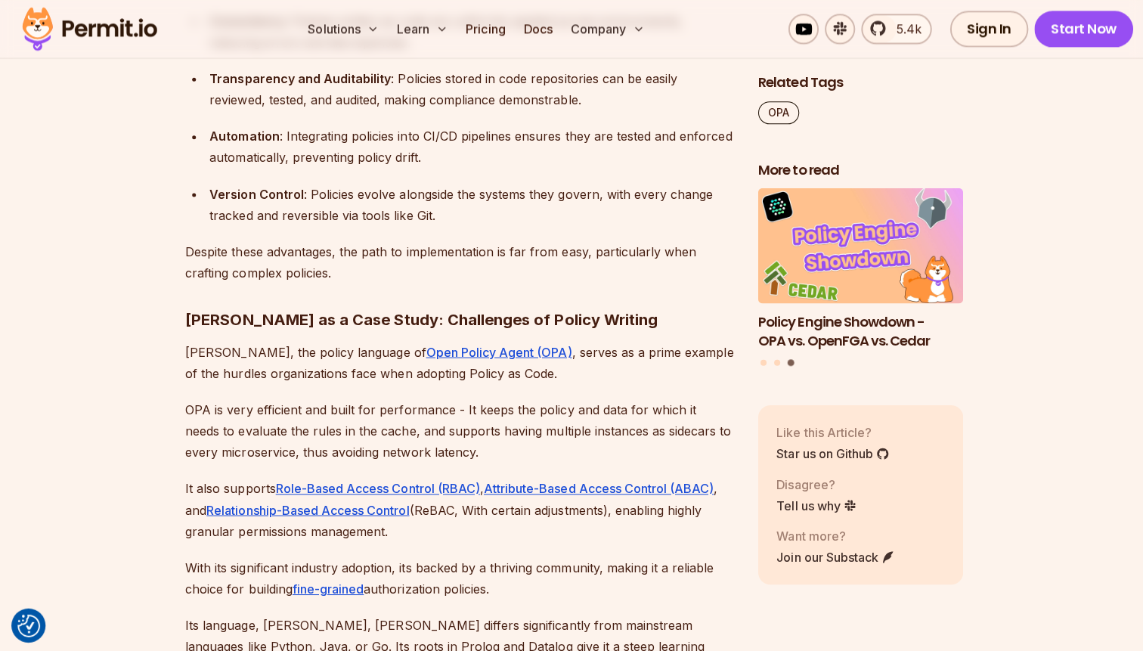
scroll to position [1340, 0]
